Goal: Information Seeking & Learning: Check status

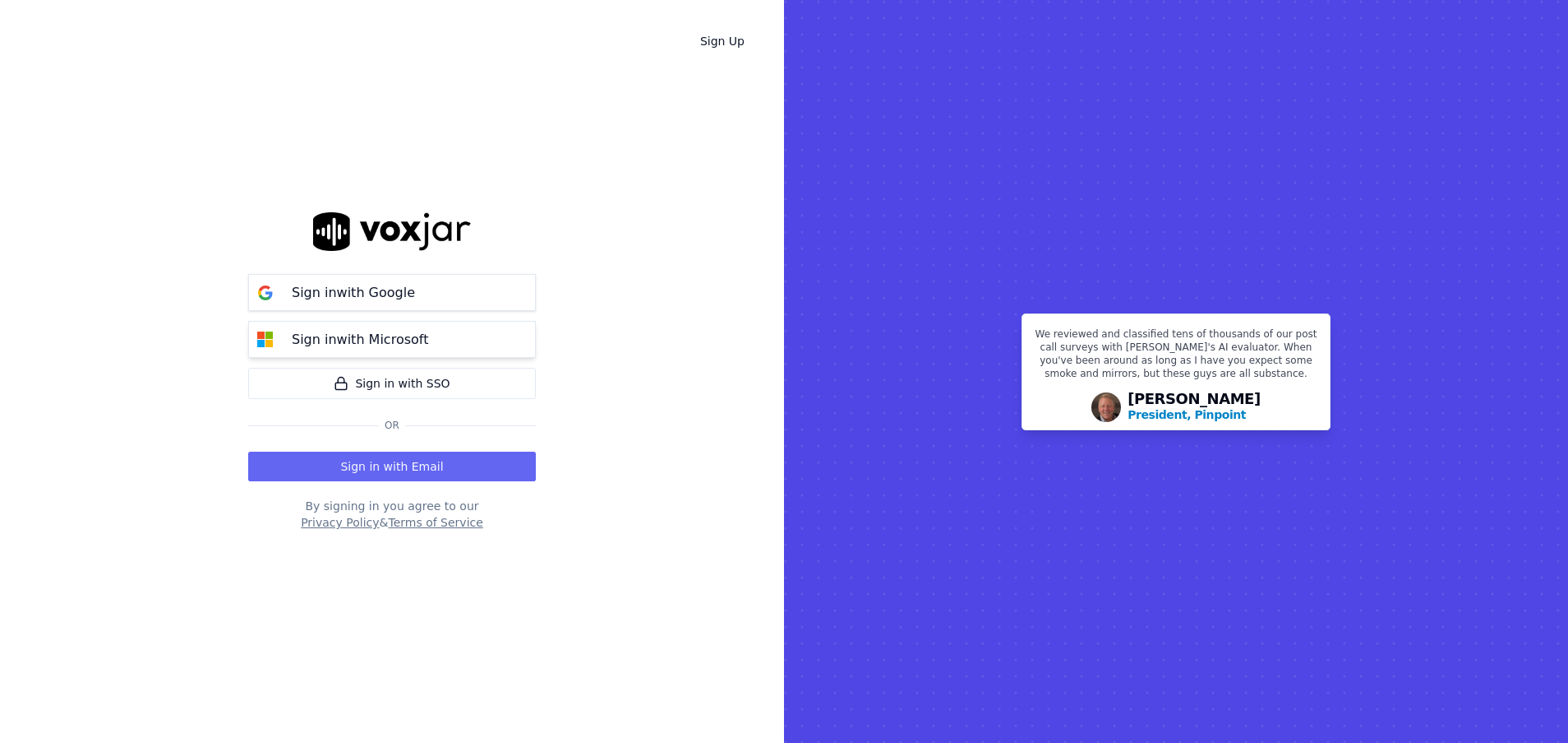
click at [381, 336] on p "Sign in with Microsoft" at bounding box center [360, 339] width 136 height 20
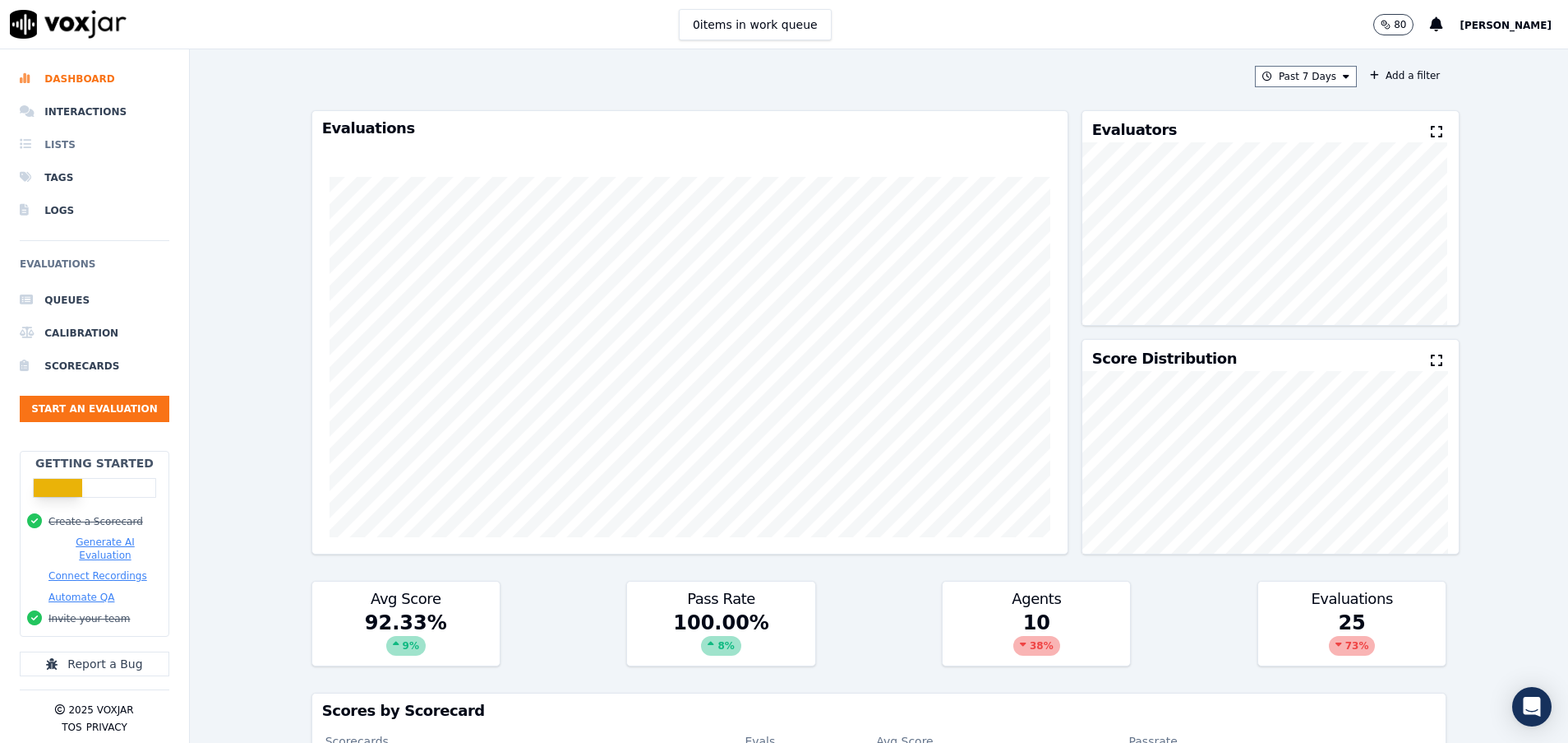
click at [72, 145] on li "Lists" at bounding box center [95, 145] width 150 height 33
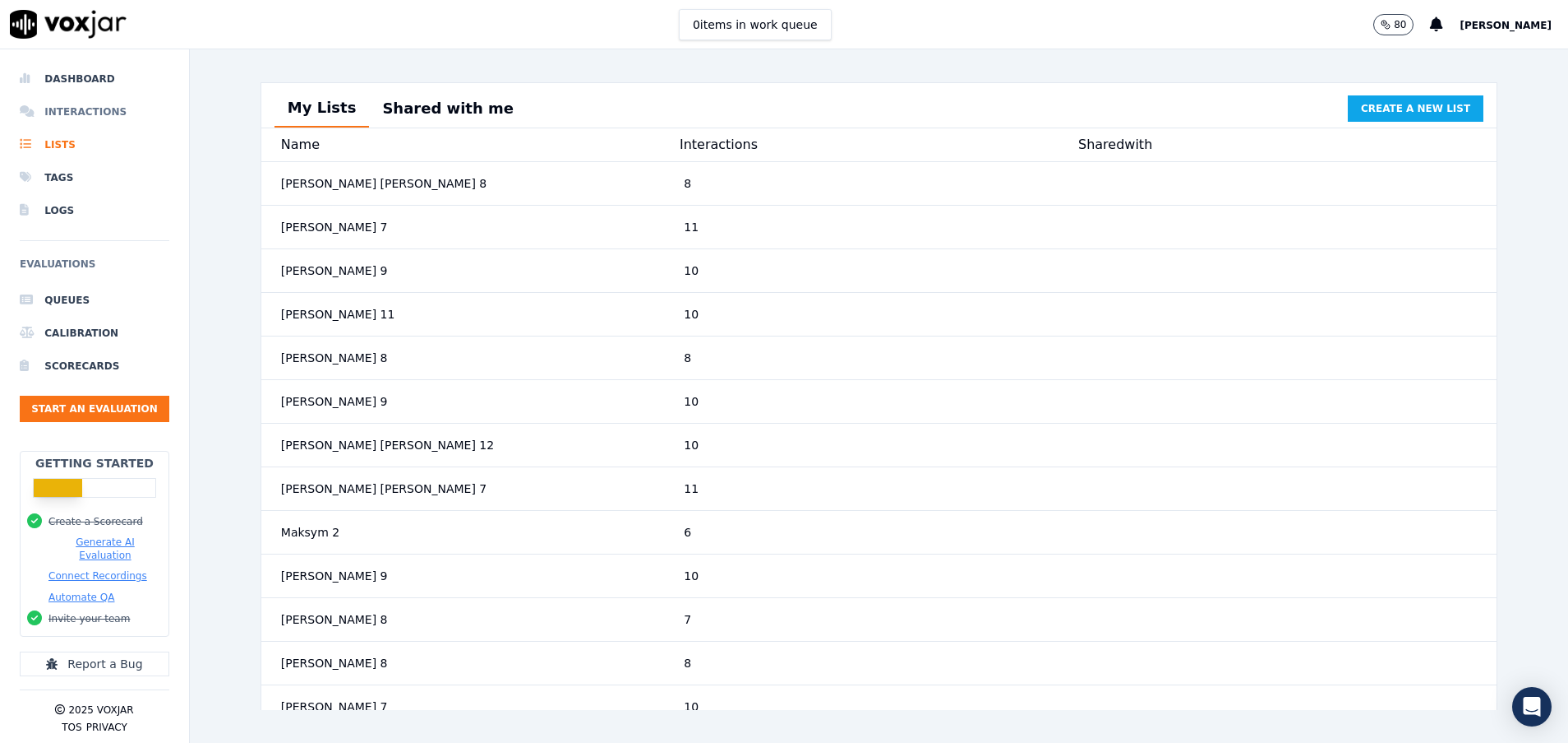
click at [76, 111] on li "Interactions" at bounding box center [95, 111] width 150 height 33
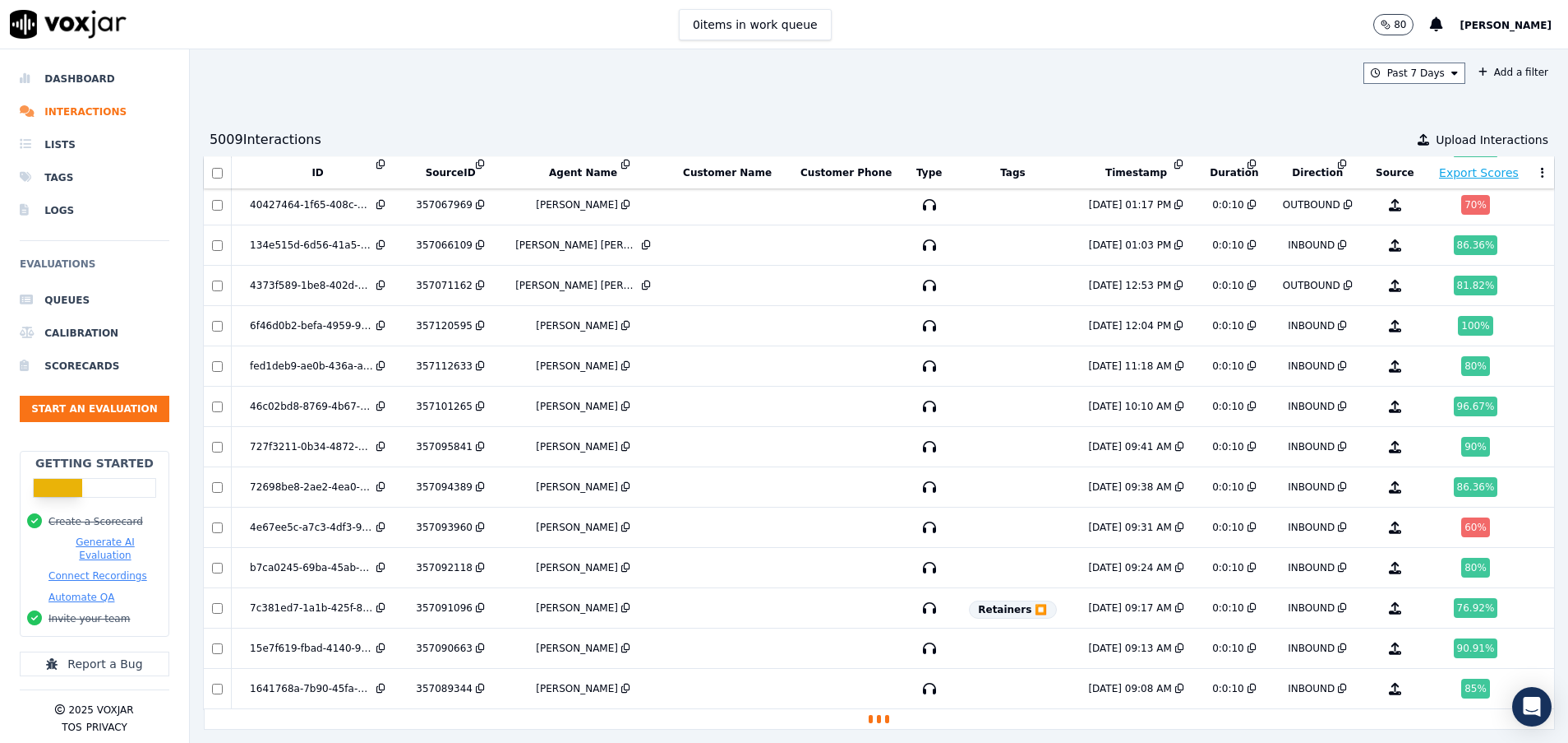
scroll to position [1954, 0]
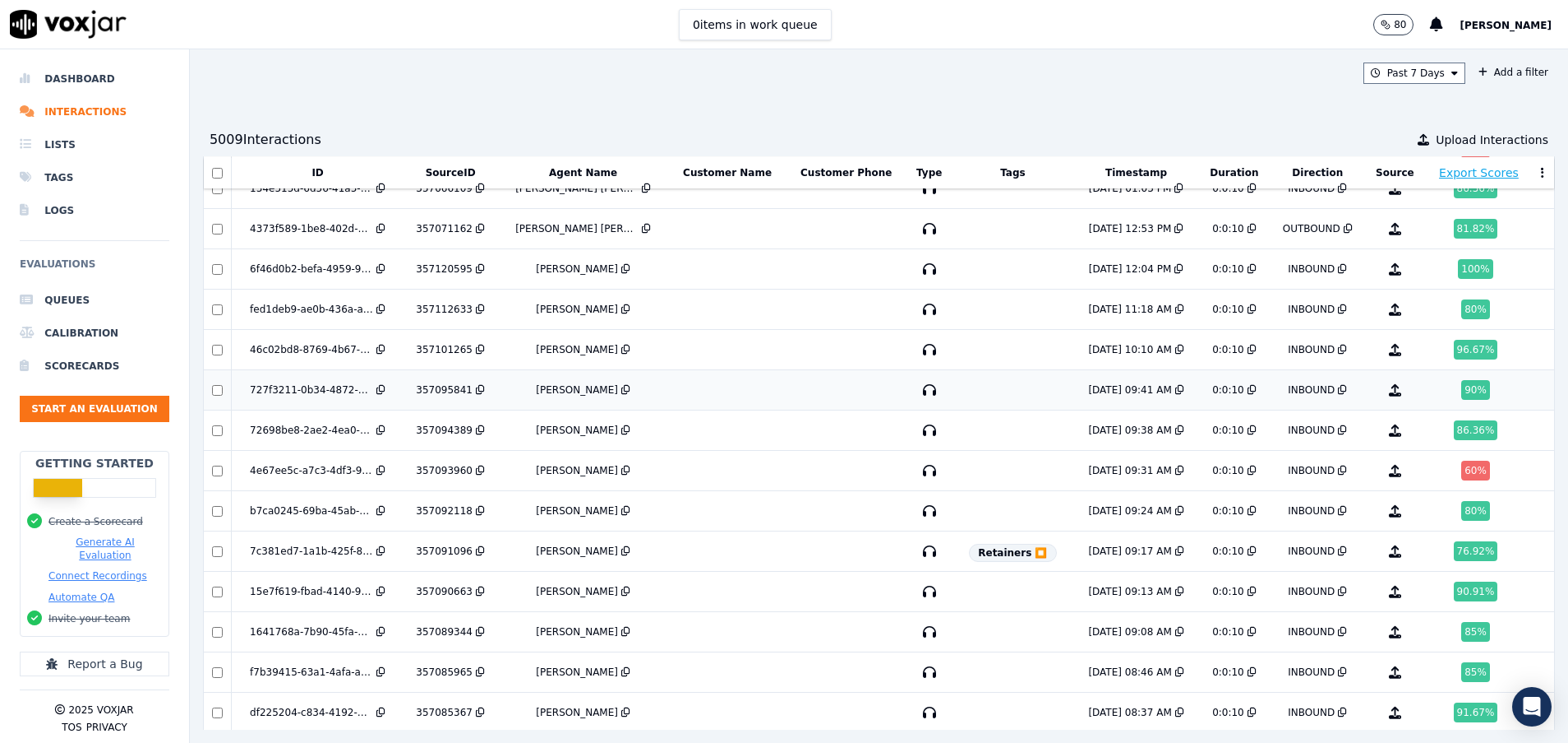
click at [1431, 393] on div "90 %" at bounding box center [1478, 390] width 95 height 20
click at [1454, 424] on div "86.36 %" at bounding box center [1476, 430] width 44 height 20
click at [1431, 511] on div "80 %" at bounding box center [1478, 511] width 95 height 20
click at [1454, 597] on div "90.91 %" at bounding box center [1476, 591] width 44 height 20
click at [1431, 635] on div "85 %" at bounding box center [1478, 632] width 95 height 20
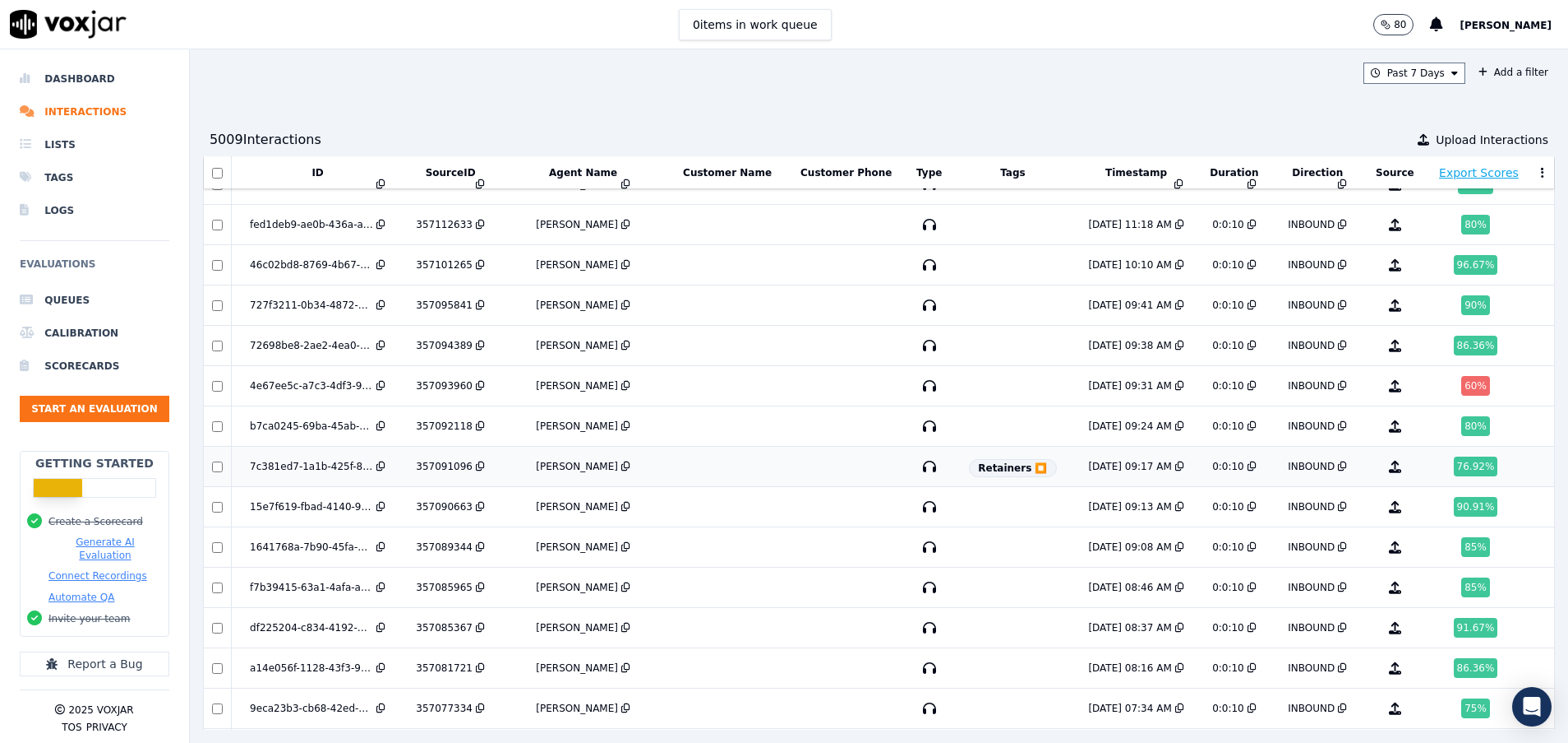
scroll to position [2078, 0]
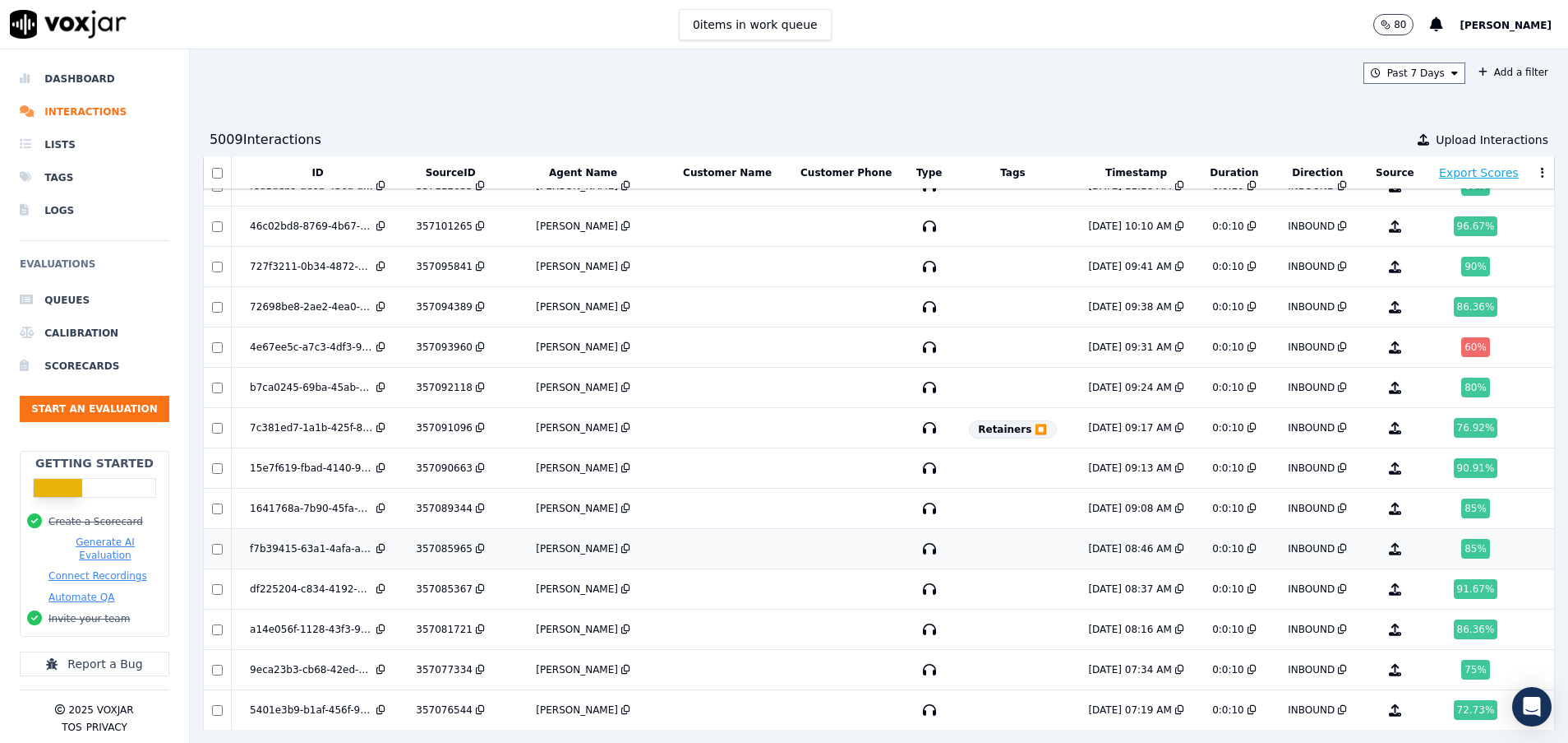
click at [1461, 546] on div "85 %" at bounding box center [1476, 548] width 29 height 20
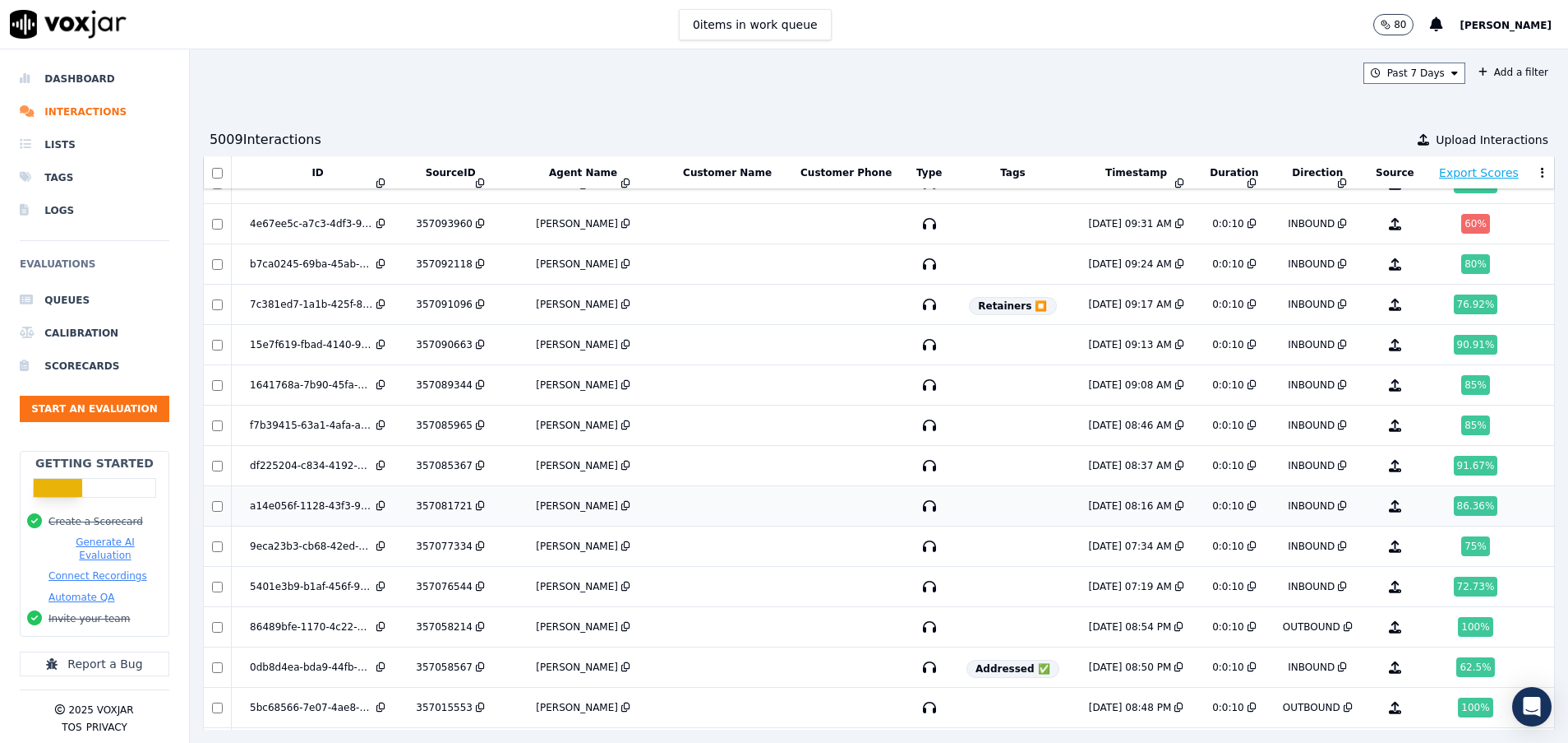
click at [1454, 497] on div "86.36 %" at bounding box center [1476, 506] width 44 height 20
click at [1424, 534] on td "75 %" at bounding box center [1478, 546] width 108 height 40
click at [1454, 583] on div "72.73 %" at bounding box center [1476, 586] width 44 height 20
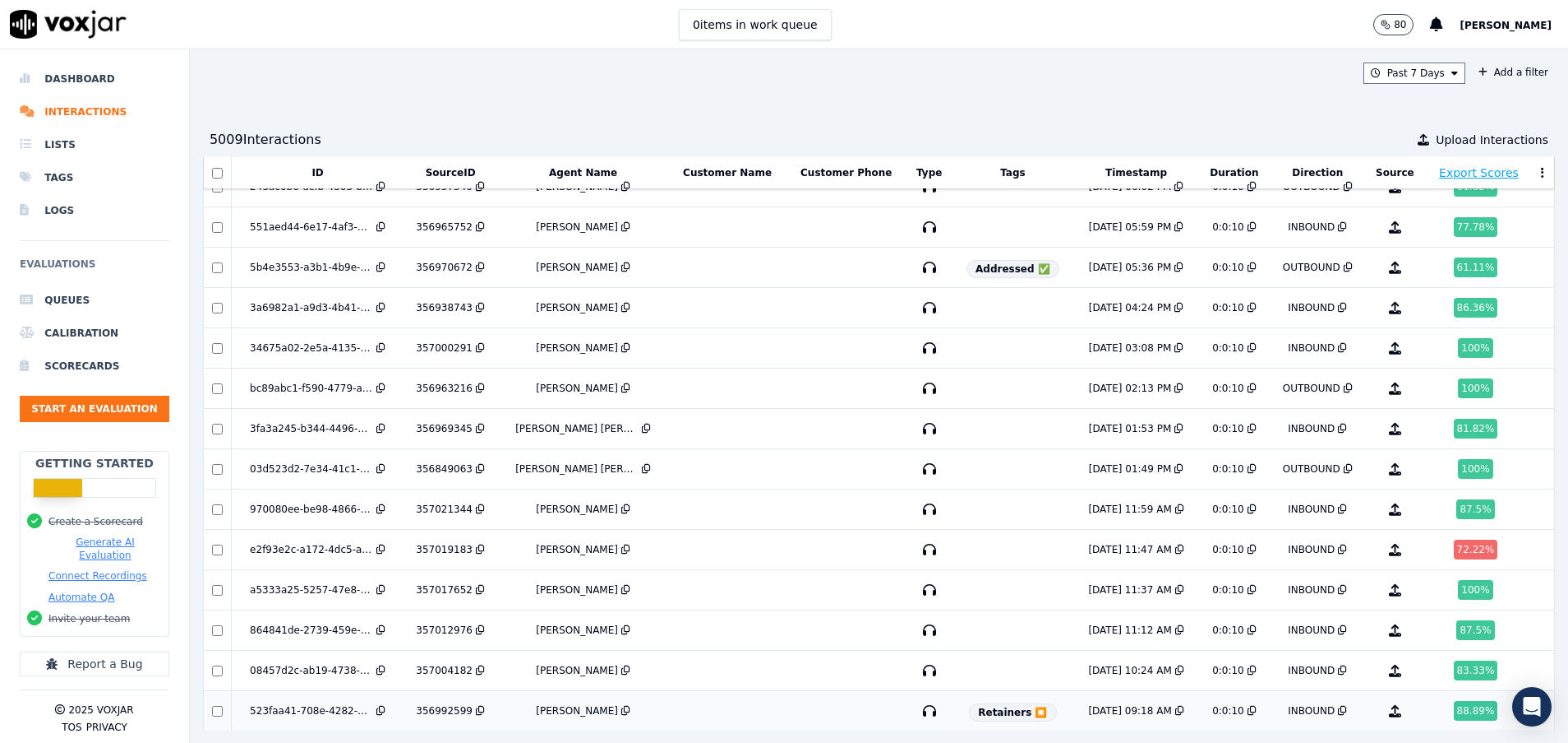
scroll to position [3130, 0]
